Goal: Information Seeking & Learning: Compare options

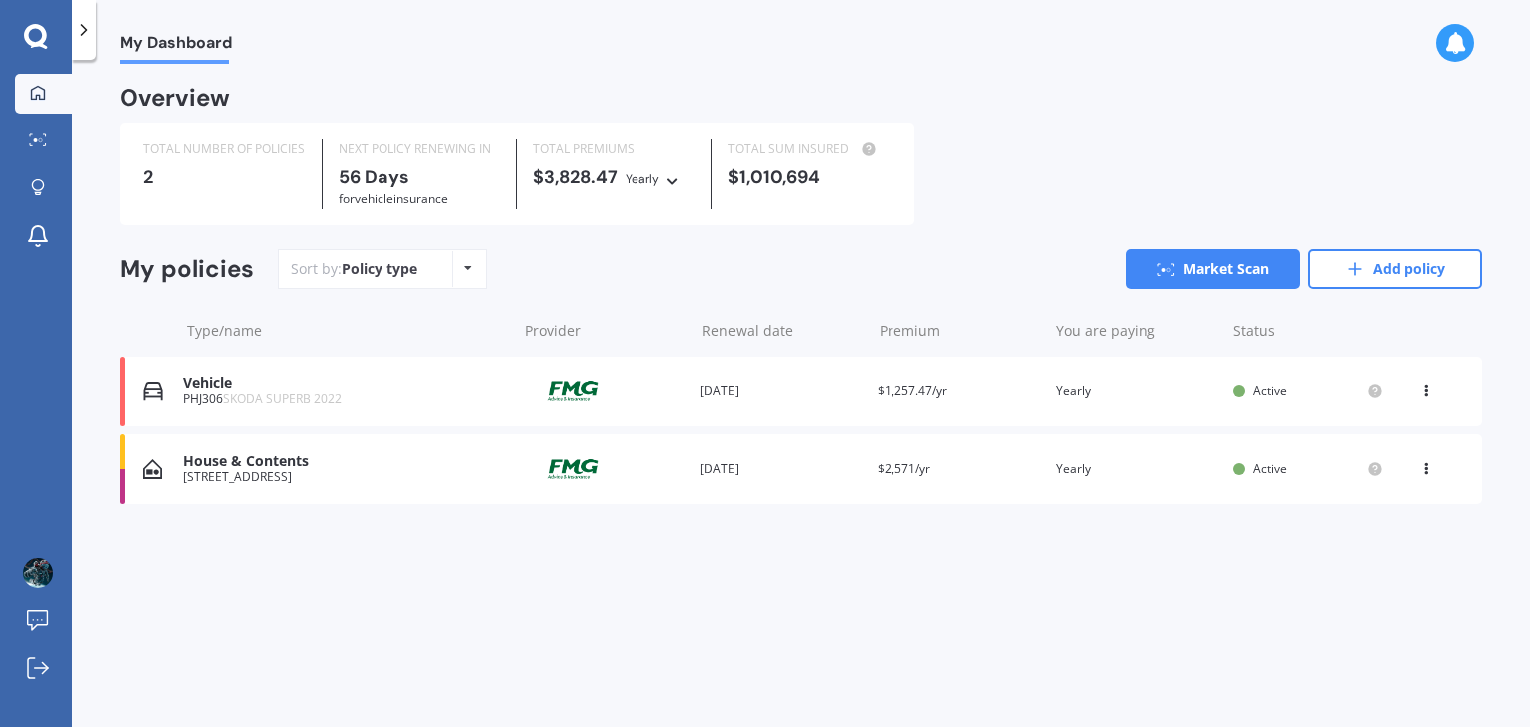
click at [1420, 387] on icon at bounding box center [1426, 387] width 14 height 12
click at [1216, 617] on div "My Dashboard Overview TOTAL NUMBER OF POLICIES 2 NEXT POLICY RENEWING [DATE] fo…" at bounding box center [801, 397] width 1458 height 667
click at [1173, 270] on icon at bounding box center [1166, 269] width 18 height 13
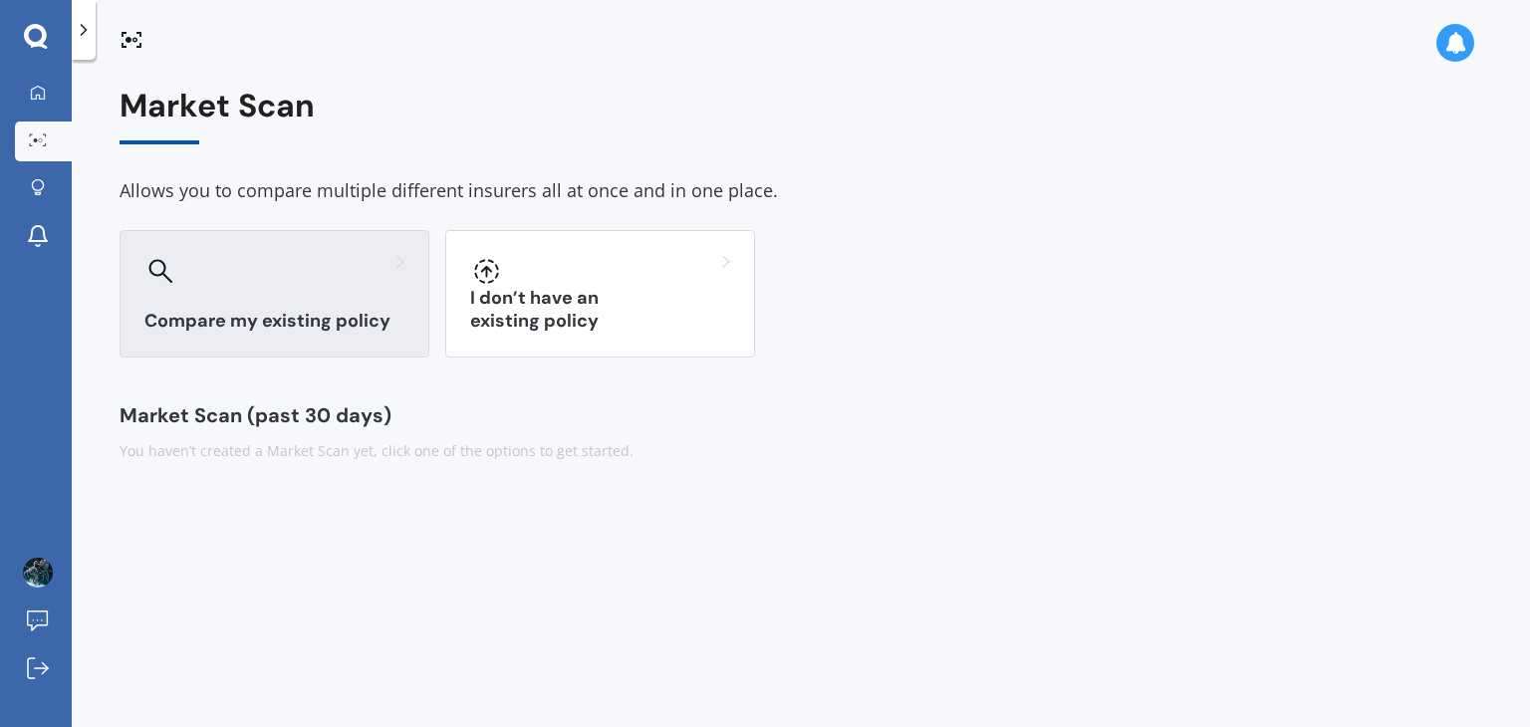
click at [353, 352] on div "Compare my existing policy" at bounding box center [275, 293] width 310 height 127
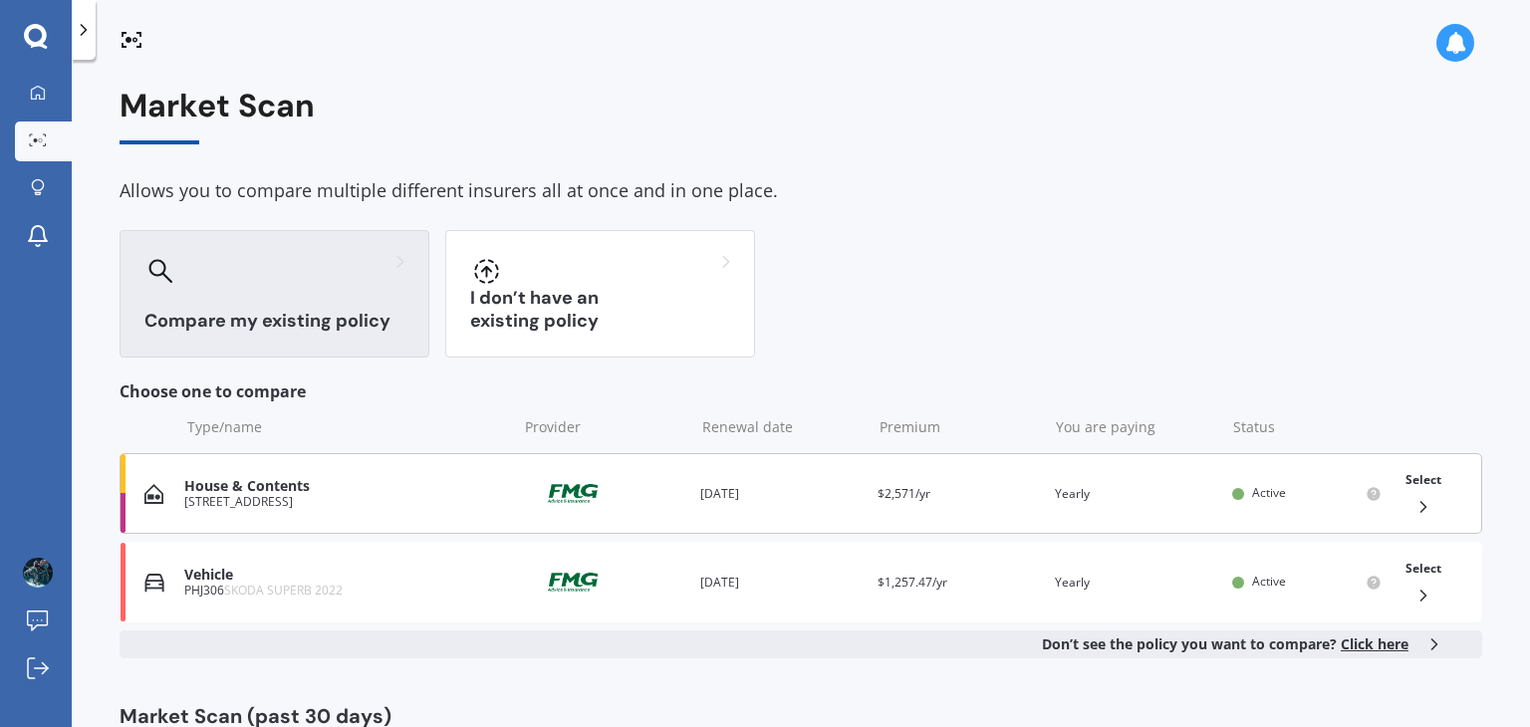
click at [1403, 495] on div "Select" at bounding box center [1423, 493] width 52 height 63
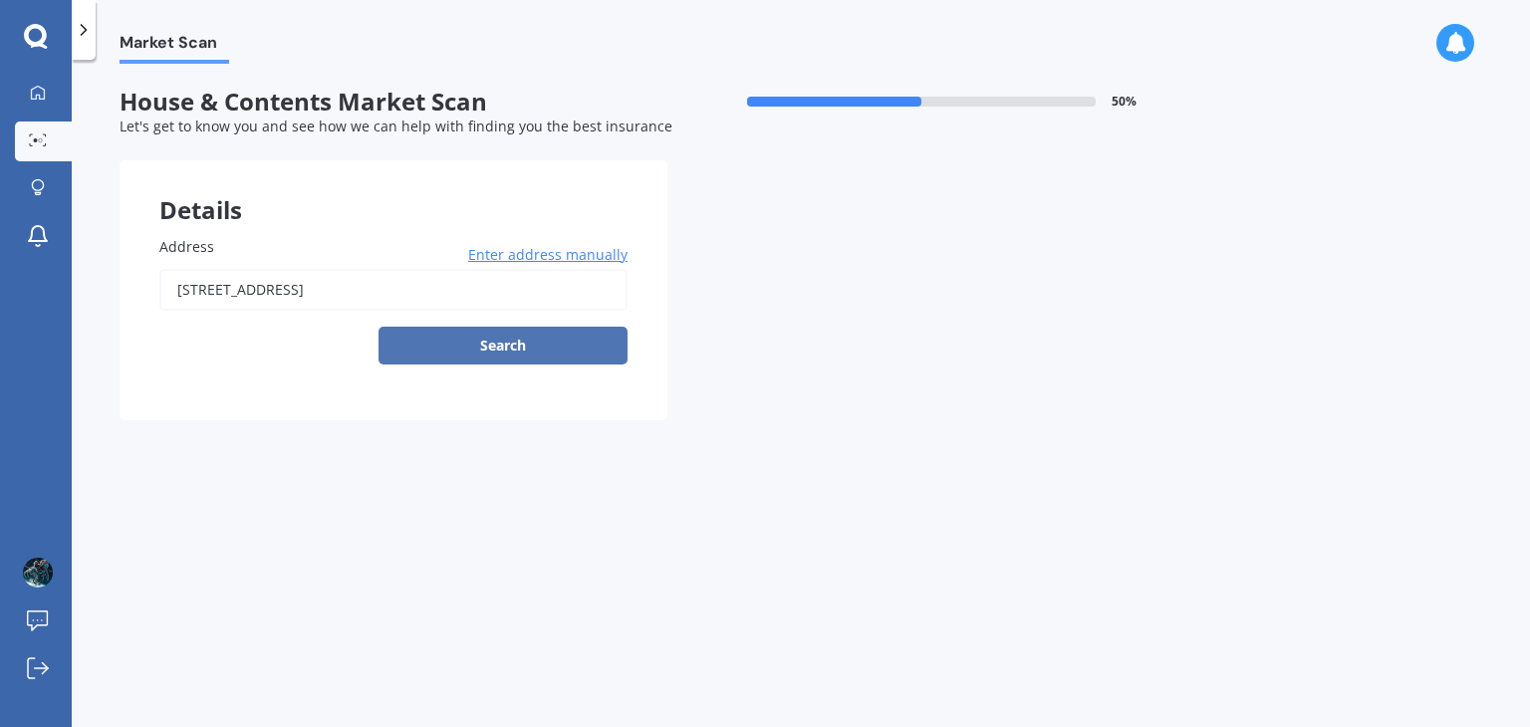
click at [522, 349] on button "Search" at bounding box center [502, 346] width 249 height 38
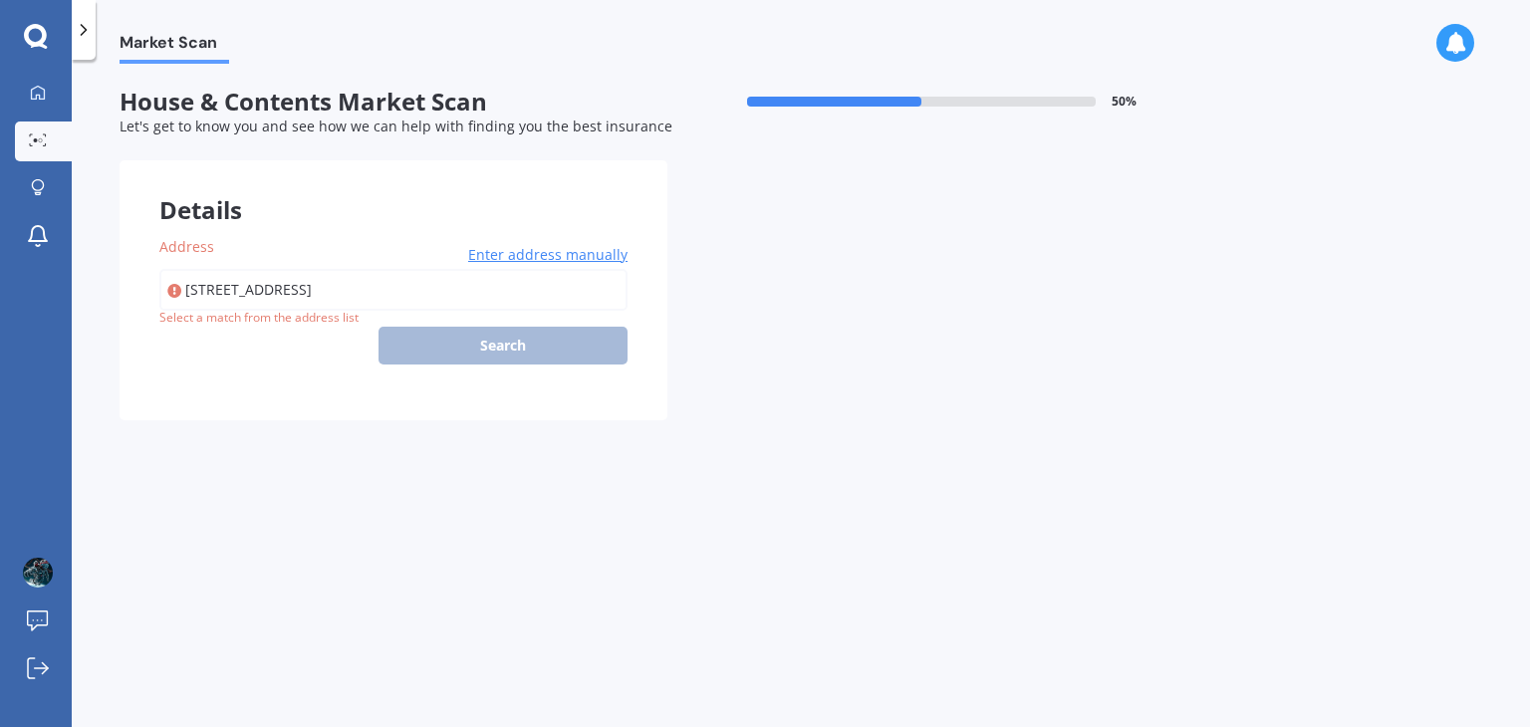
type input "[STREET_ADDRESS]"
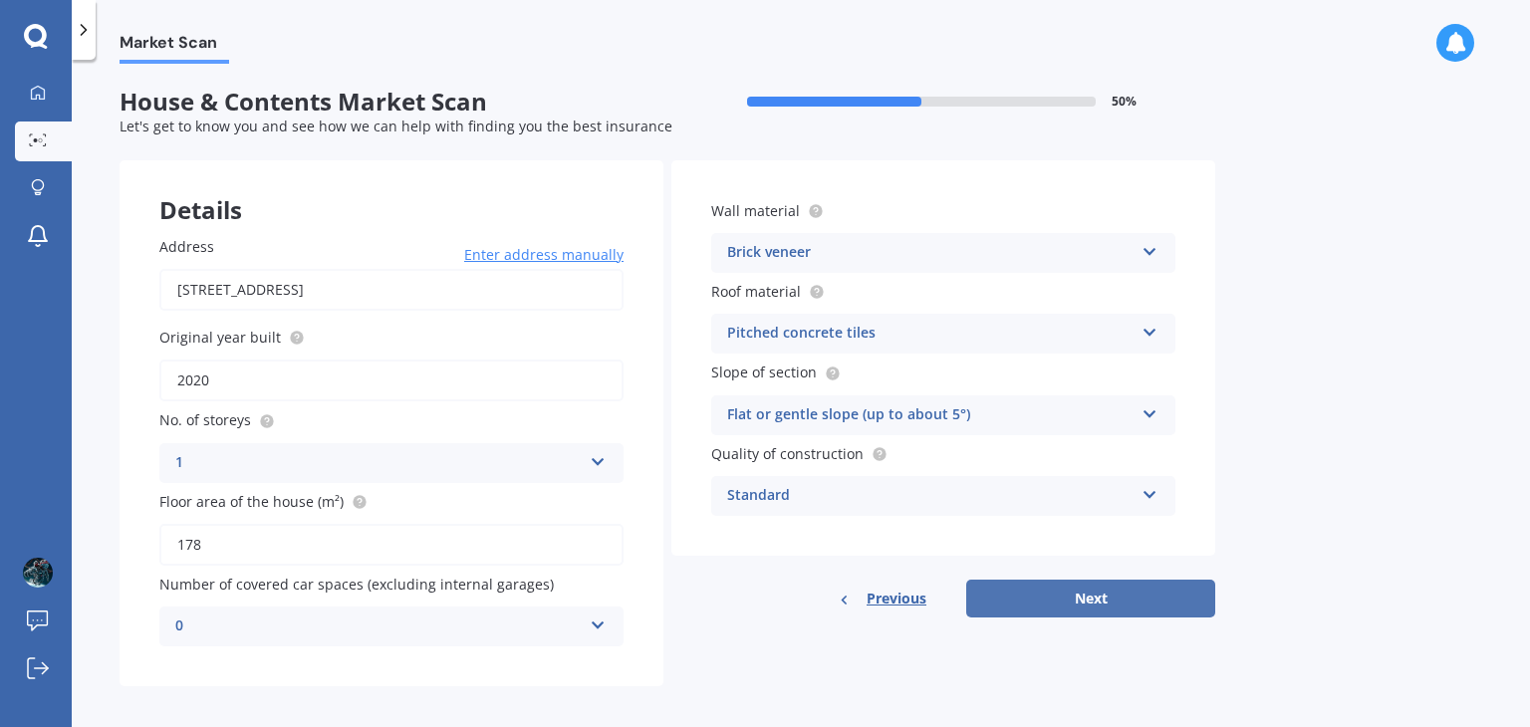
click at [1087, 600] on button "Next" at bounding box center [1090, 599] width 249 height 38
select select "19"
select select "12"
select select "1985"
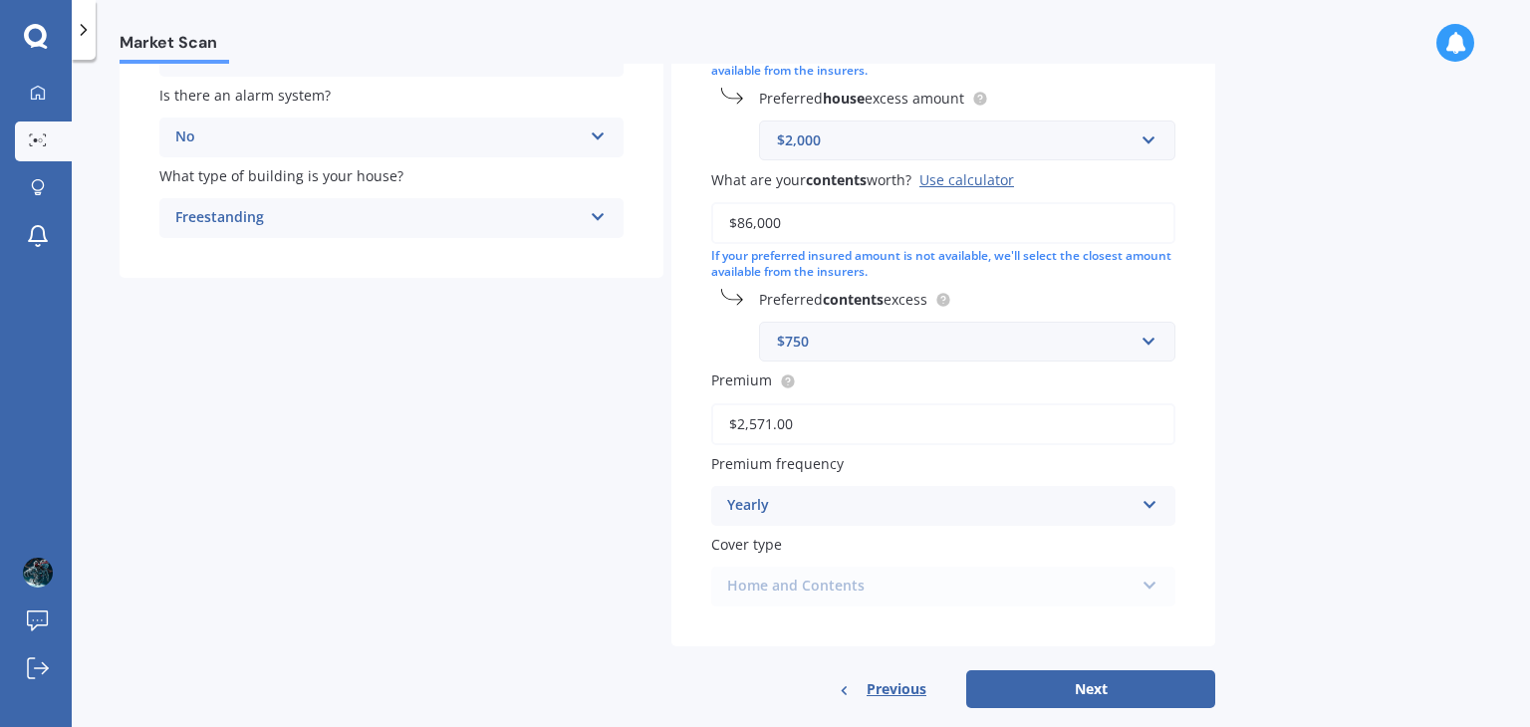
scroll to position [419, 0]
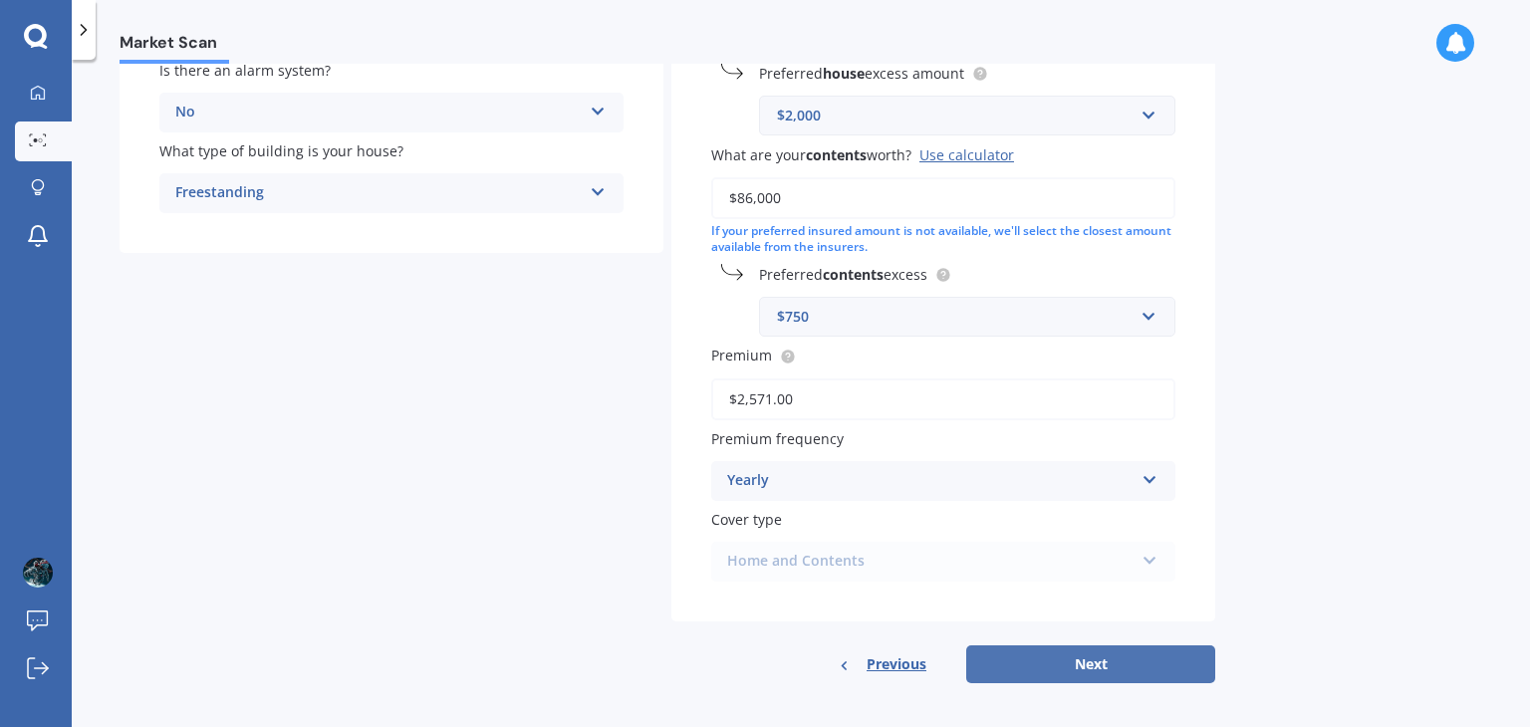
click at [1096, 662] on button "Next" at bounding box center [1090, 664] width 249 height 38
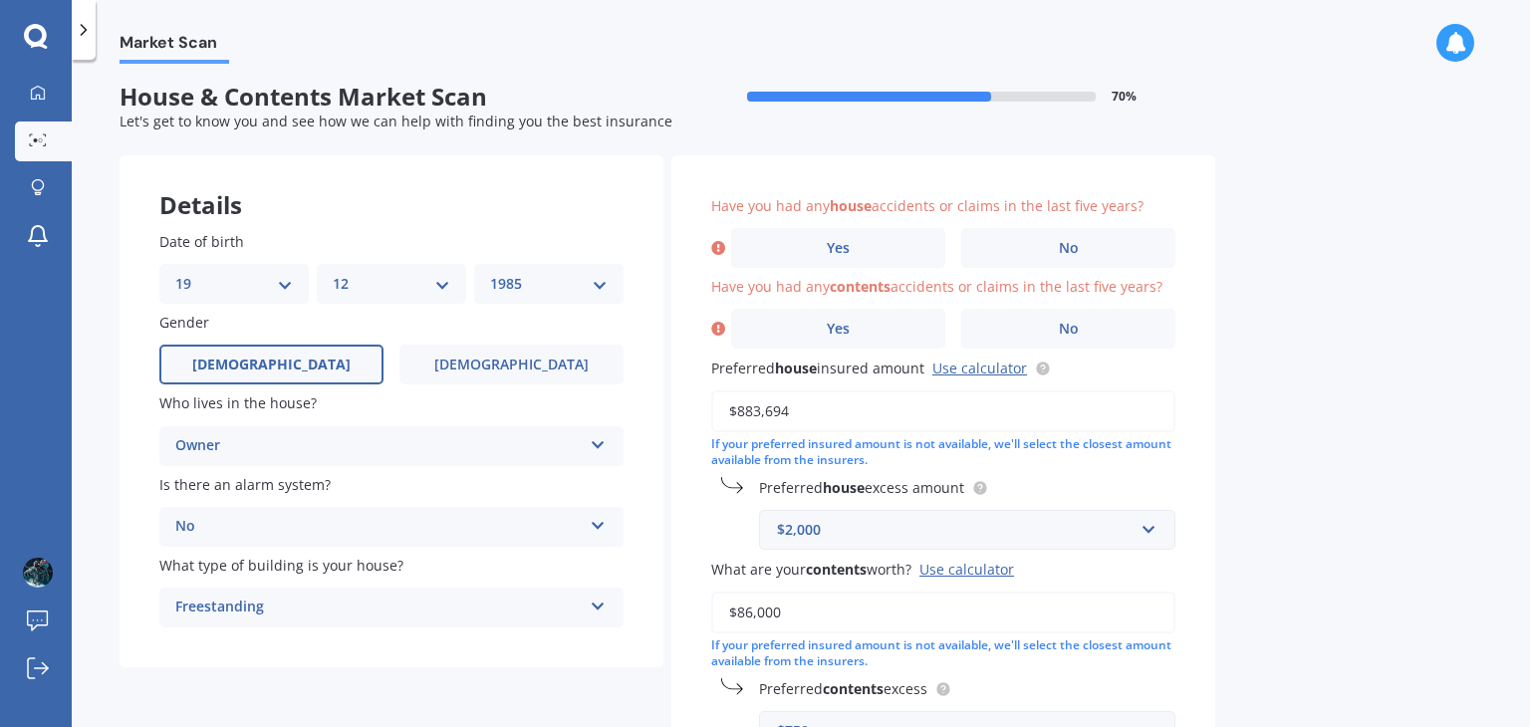
scroll to position [1, 0]
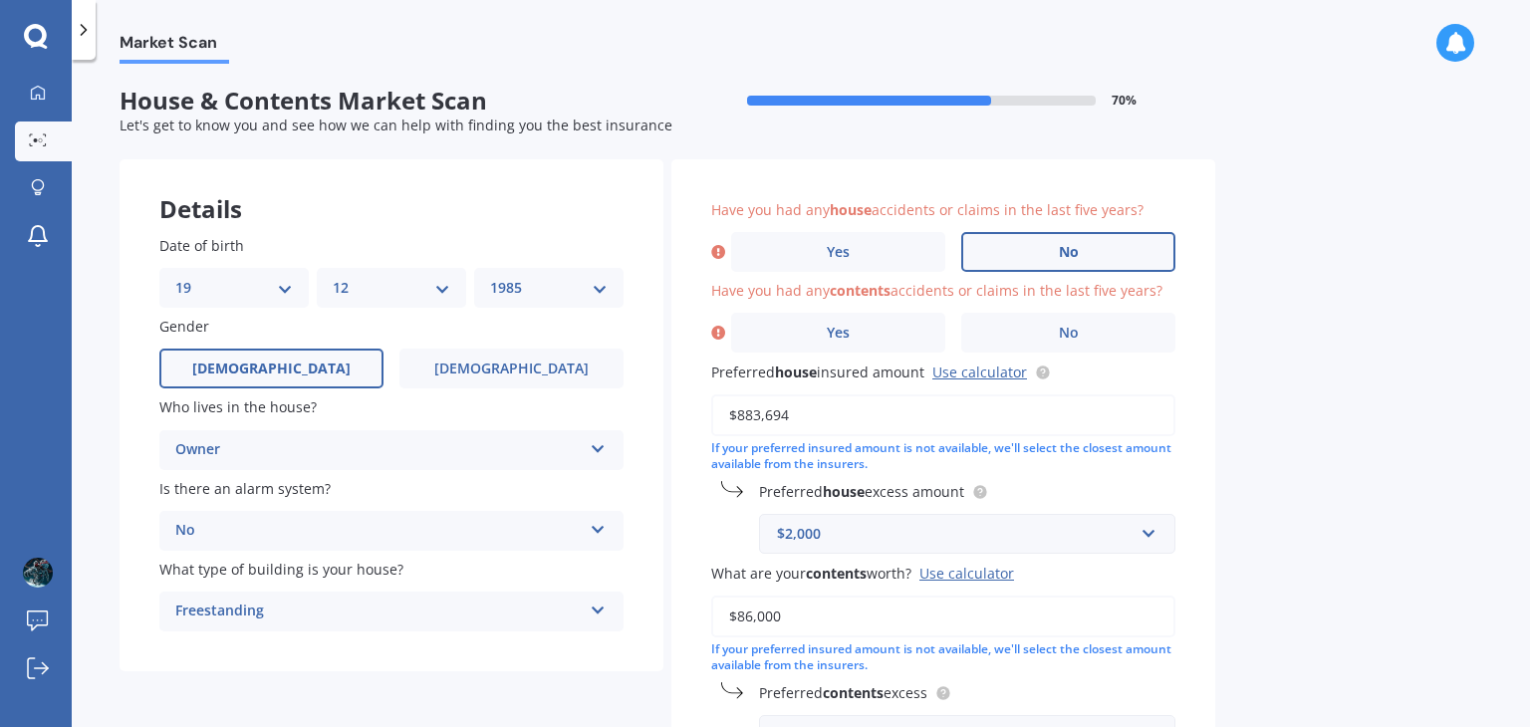
click at [1033, 250] on label "No" at bounding box center [1068, 252] width 214 height 40
click at [0, 0] on input "No" at bounding box center [0, 0] width 0 height 0
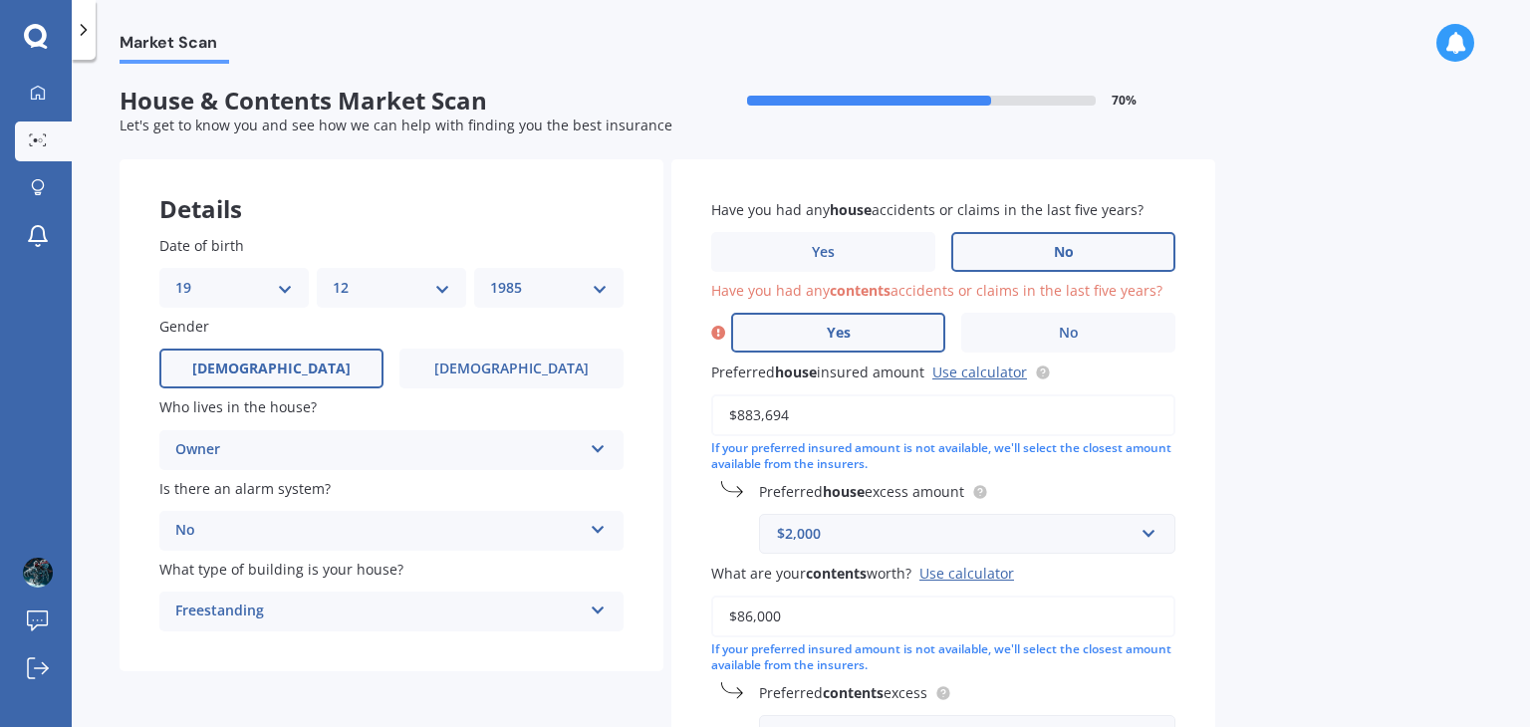
click at [868, 331] on label "Yes" at bounding box center [838, 333] width 214 height 40
click at [0, 0] on input "Yes" at bounding box center [0, 0] width 0 height 0
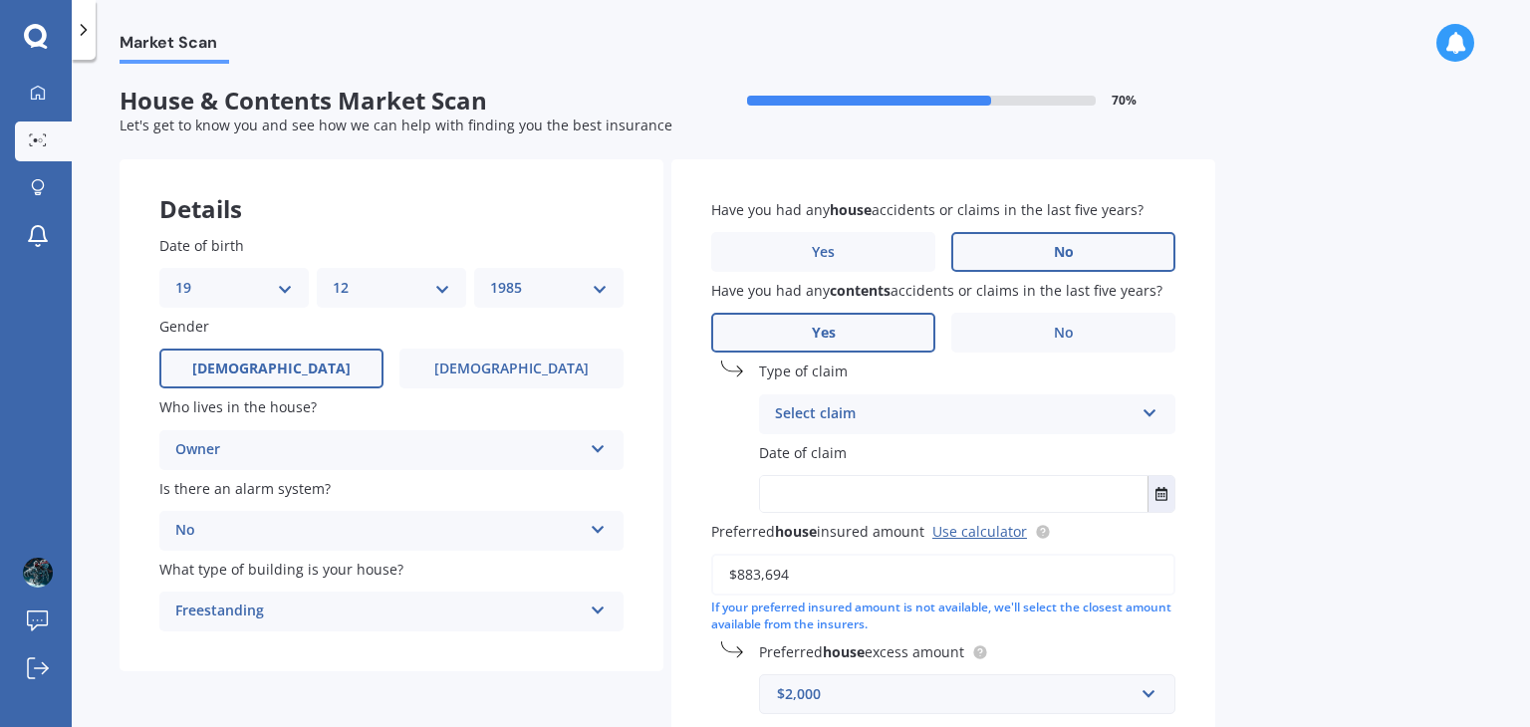
scroll to position [51, 0]
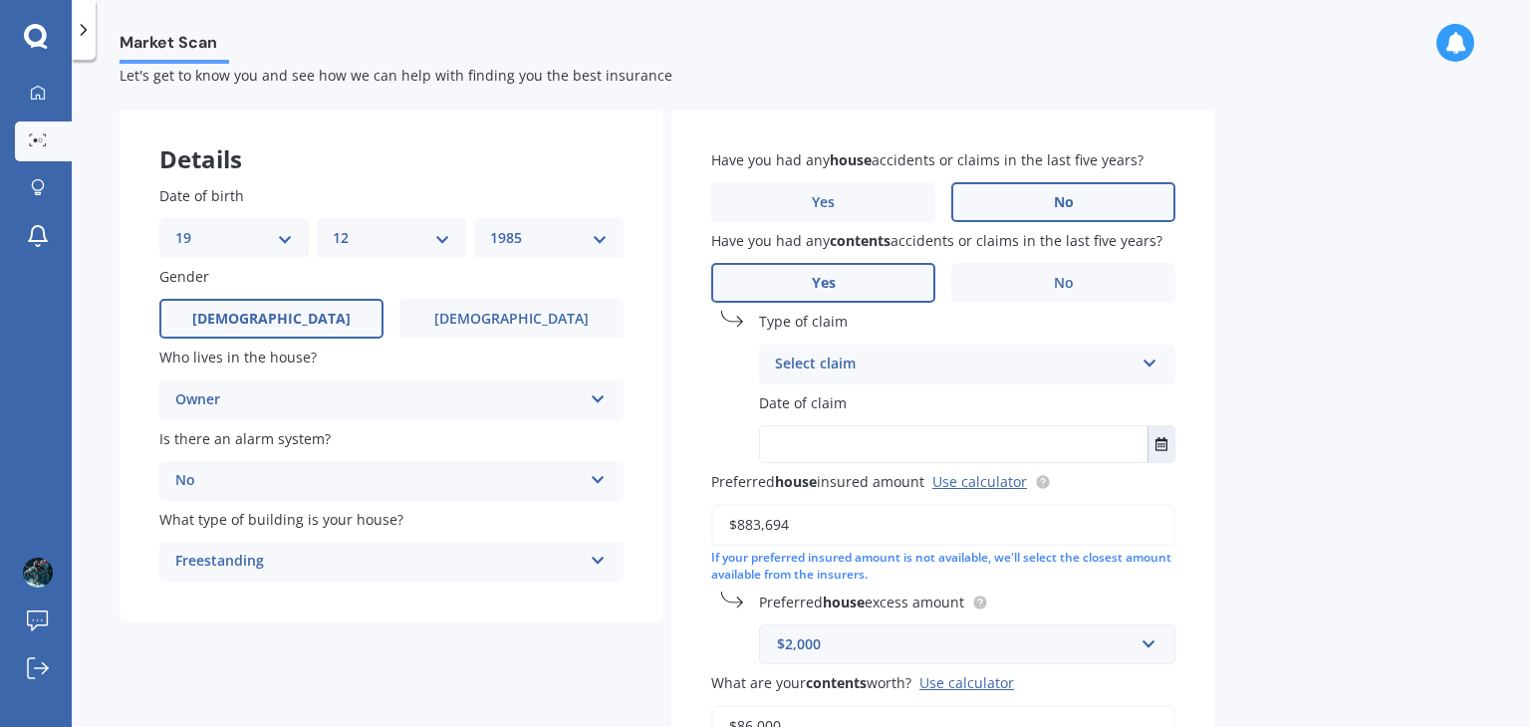
click at [1093, 361] on div "Select claim" at bounding box center [954, 365] width 359 height 24
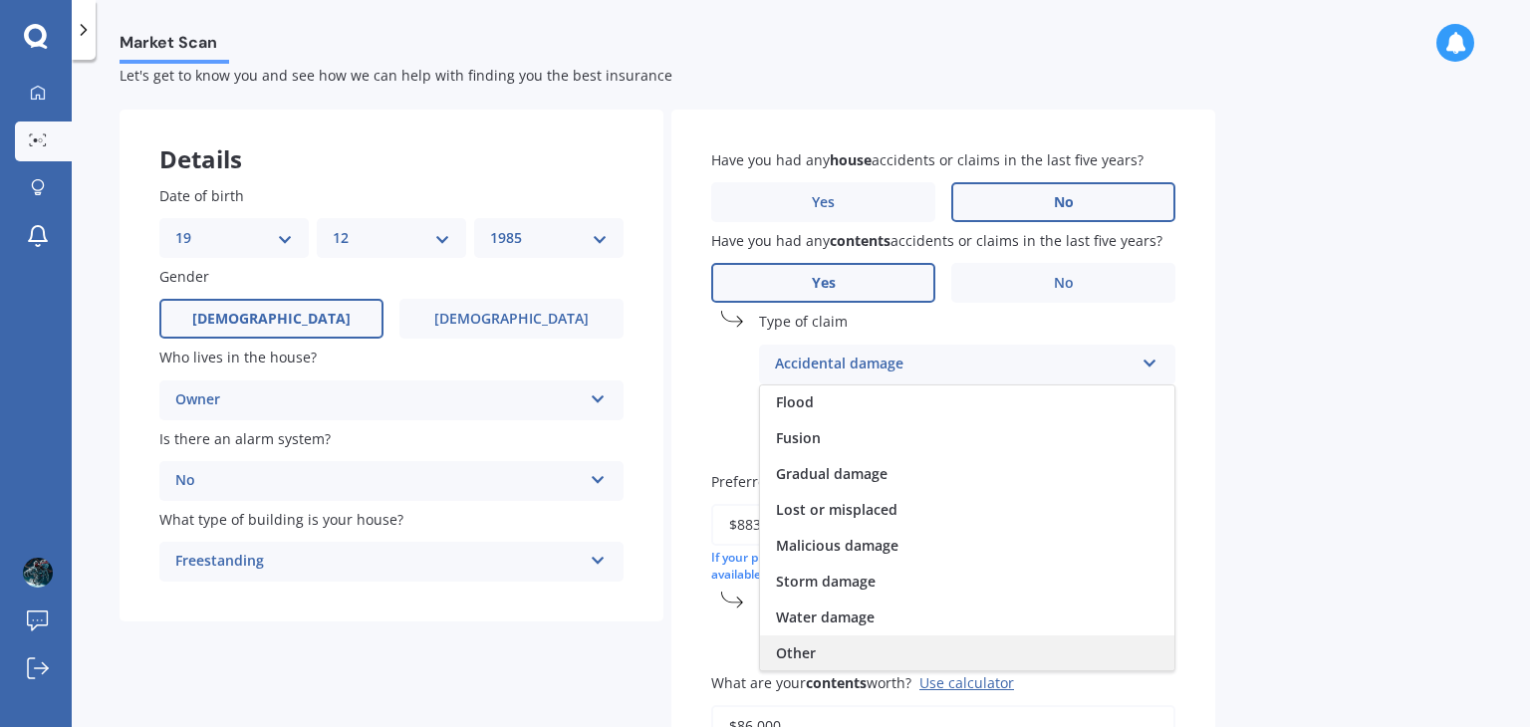
scroll to position [0, 0]
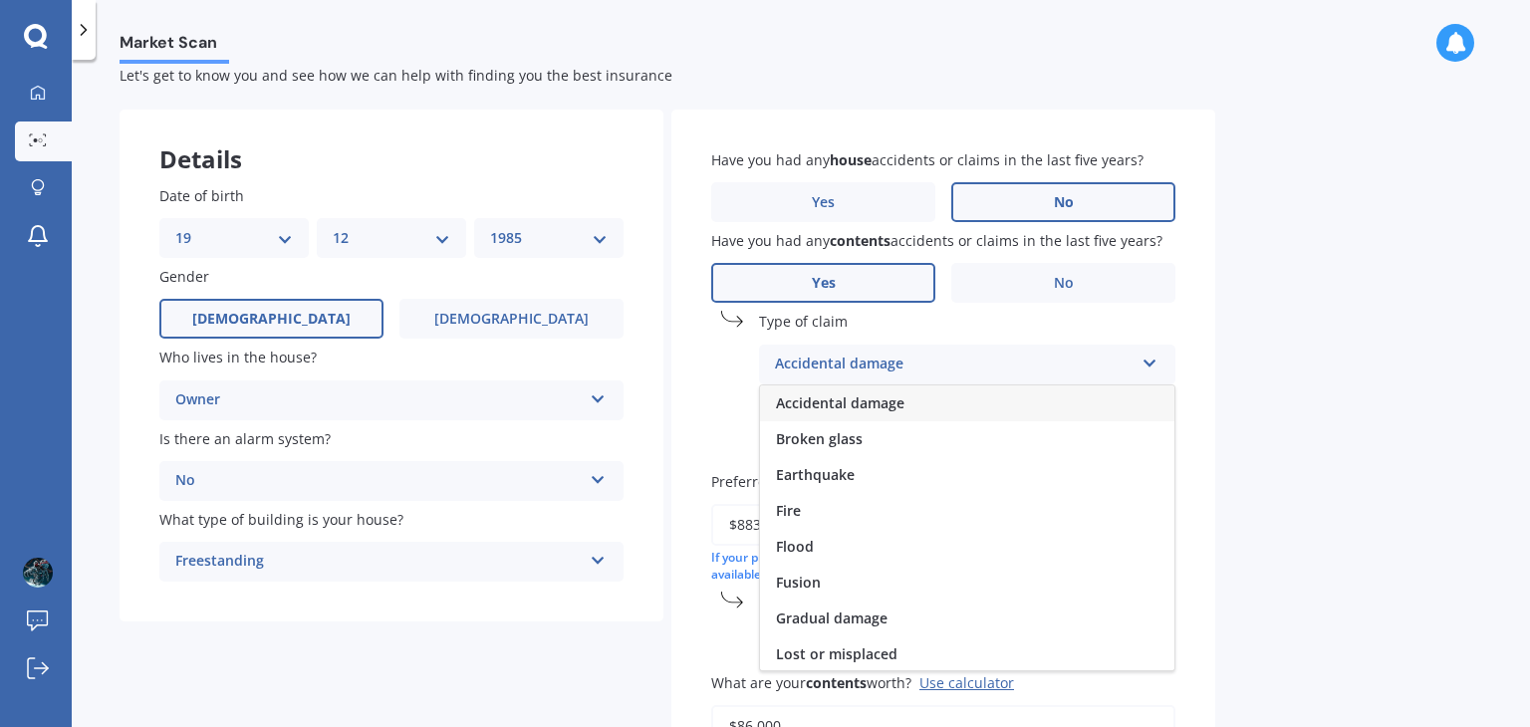
click at [1276, 393] on div "Market Scan House & Contents Market Scan 70 % Let's get to know you and see how…" at bounding box center [801, 397] width 1458 height 667
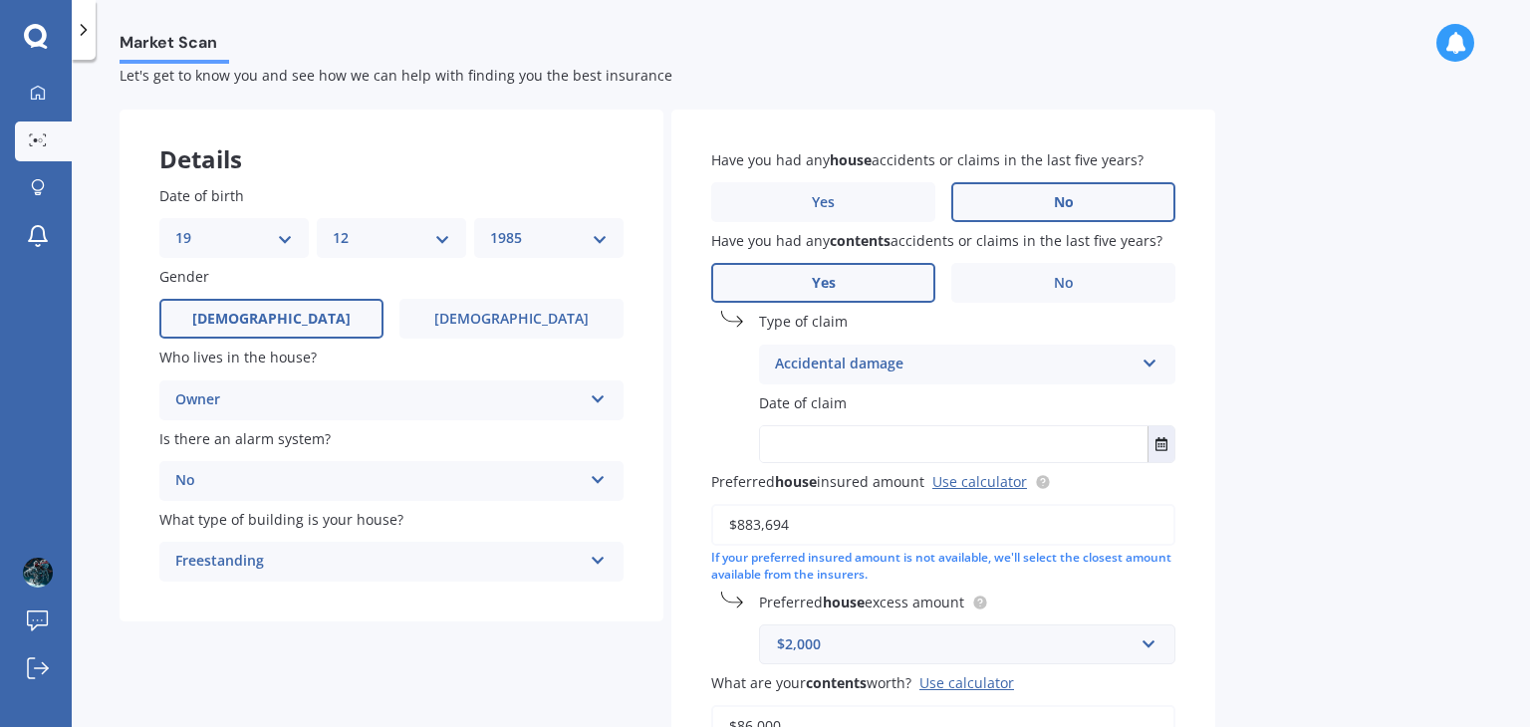
click at [843, 349] on div "Accidental damage Accidental damage Broken glass Earthquake Fire Flood Fusion G…" at bounding box center [967, 365] width 416 height 40
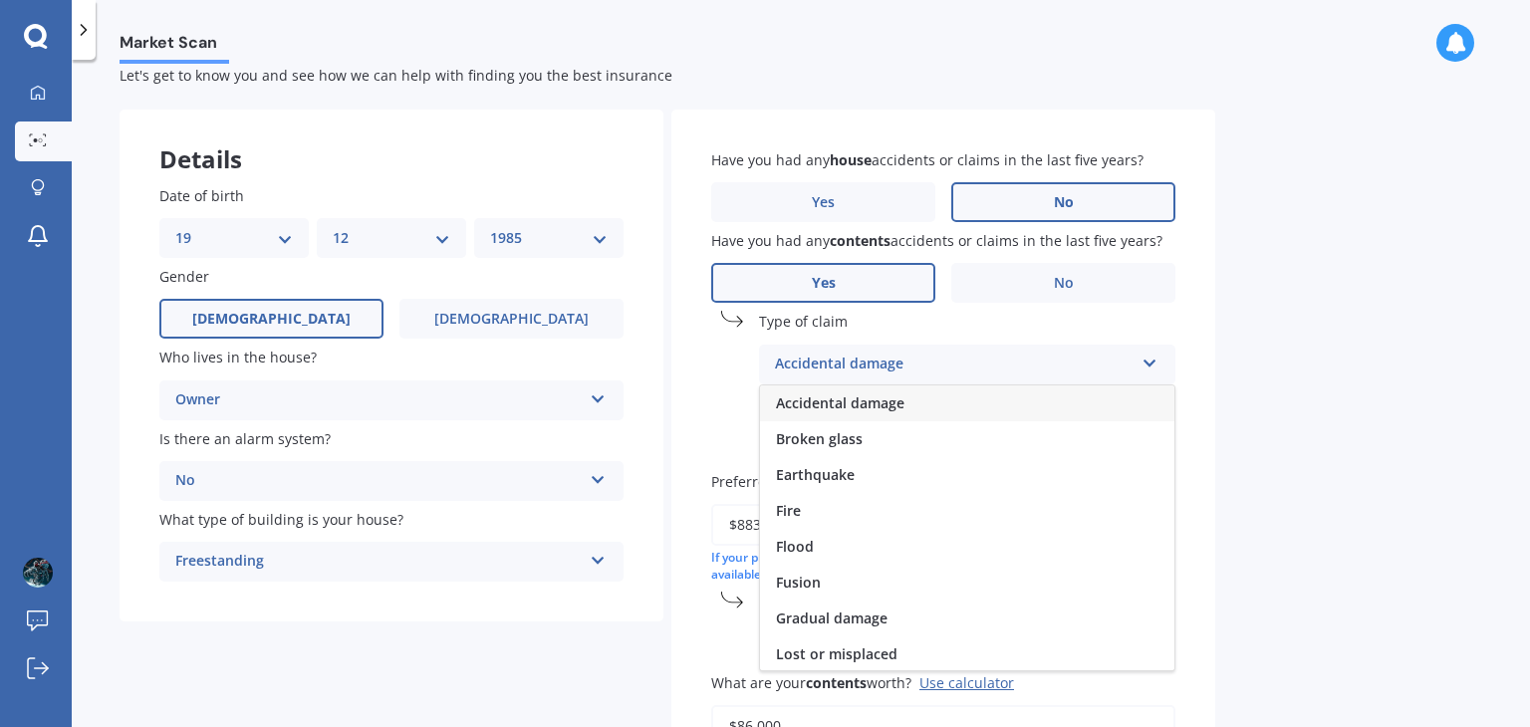
click at [833, 407] on span "Accidental damage" at bounding box center [840, 402] width 128 height 19
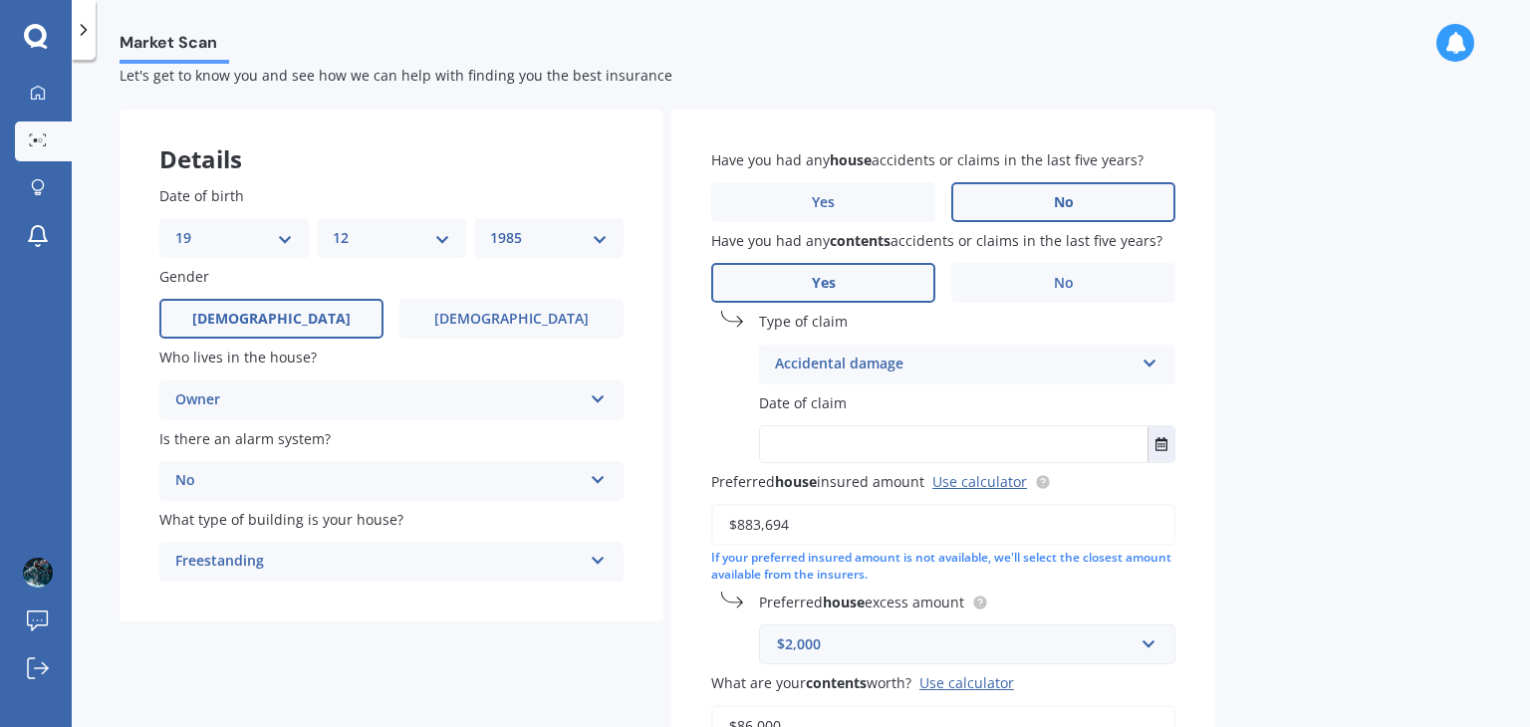
click at [869, 437] on input "text" at bounding box center [953, 444] width 387 height 36
click at [1166, 442] on icon "Select date" at bounding box center [1161, 444] width 12 height 14
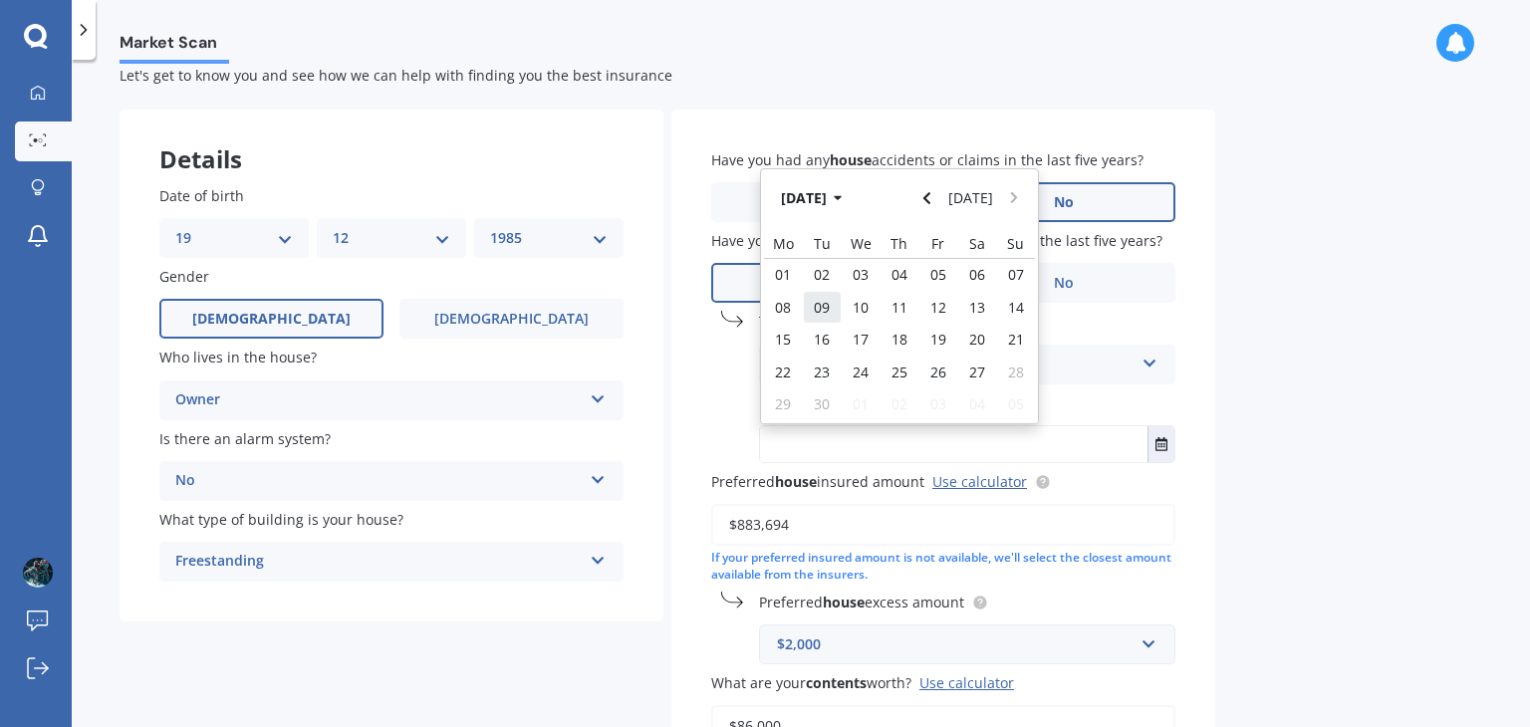
click at [826, 313] on span "09" at bounding box center [822, 307] width 16 height 19
type input "[DATE]"
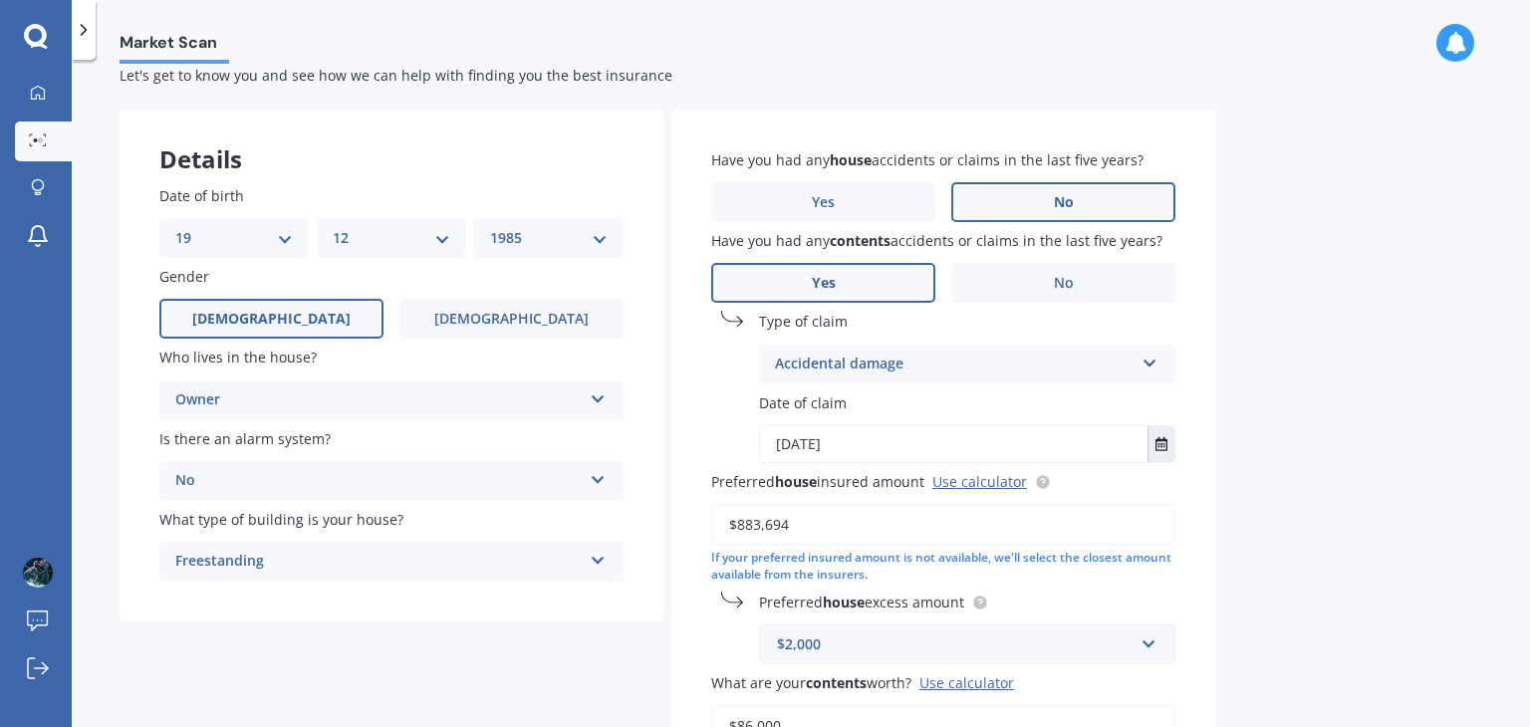
click at [1330, 457] on div "Market Scan House & Contents Market Scan 70 % Let's get to know you and see how…" at bounding box center [801, 397] width 1458 height 667
